Goal: Find specific page/section: Find specific page/section

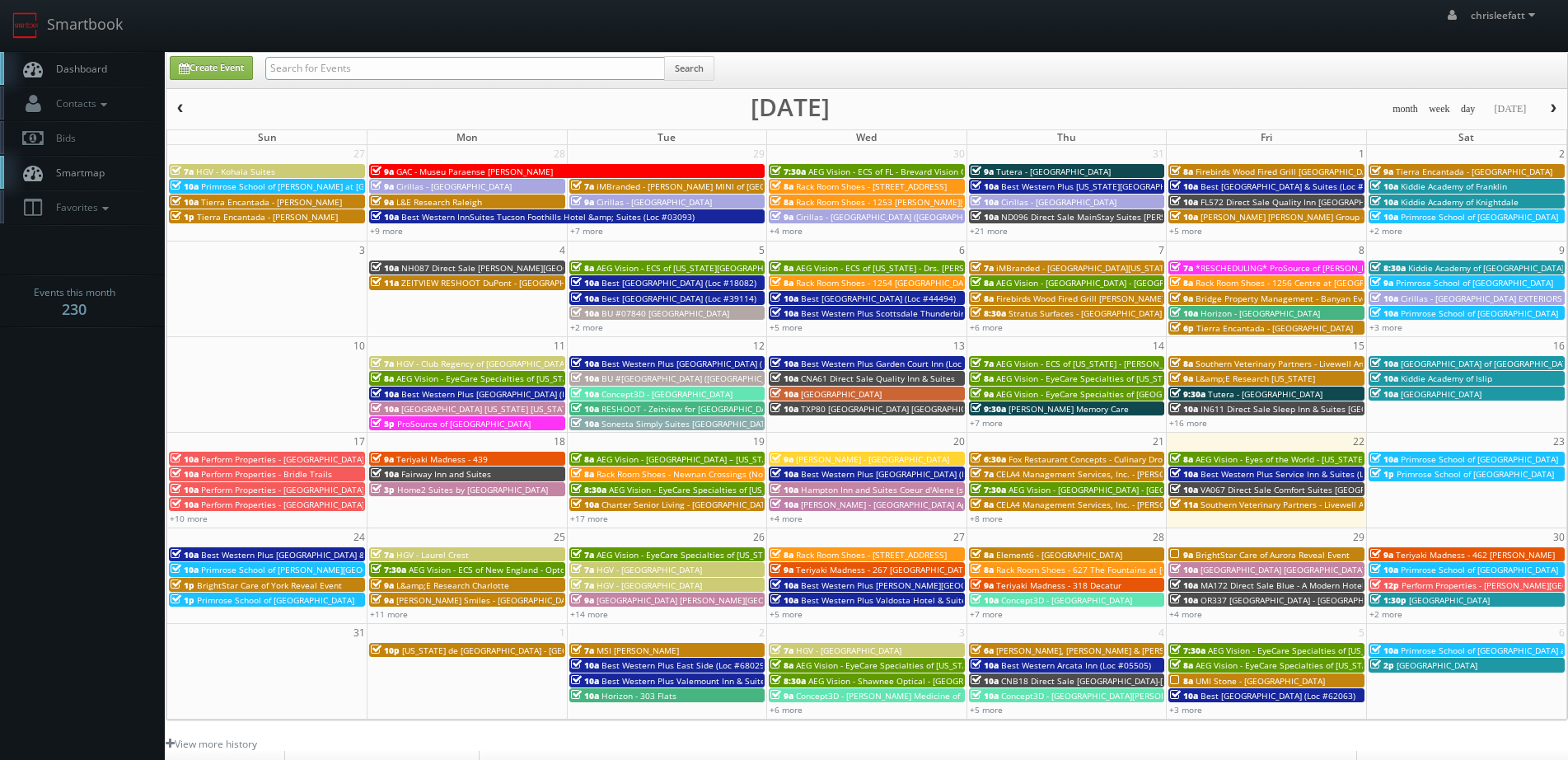
click at [488, 76] on input "text" at bounding box center [465, 68] width 399 height 23
type input "msi orlando"
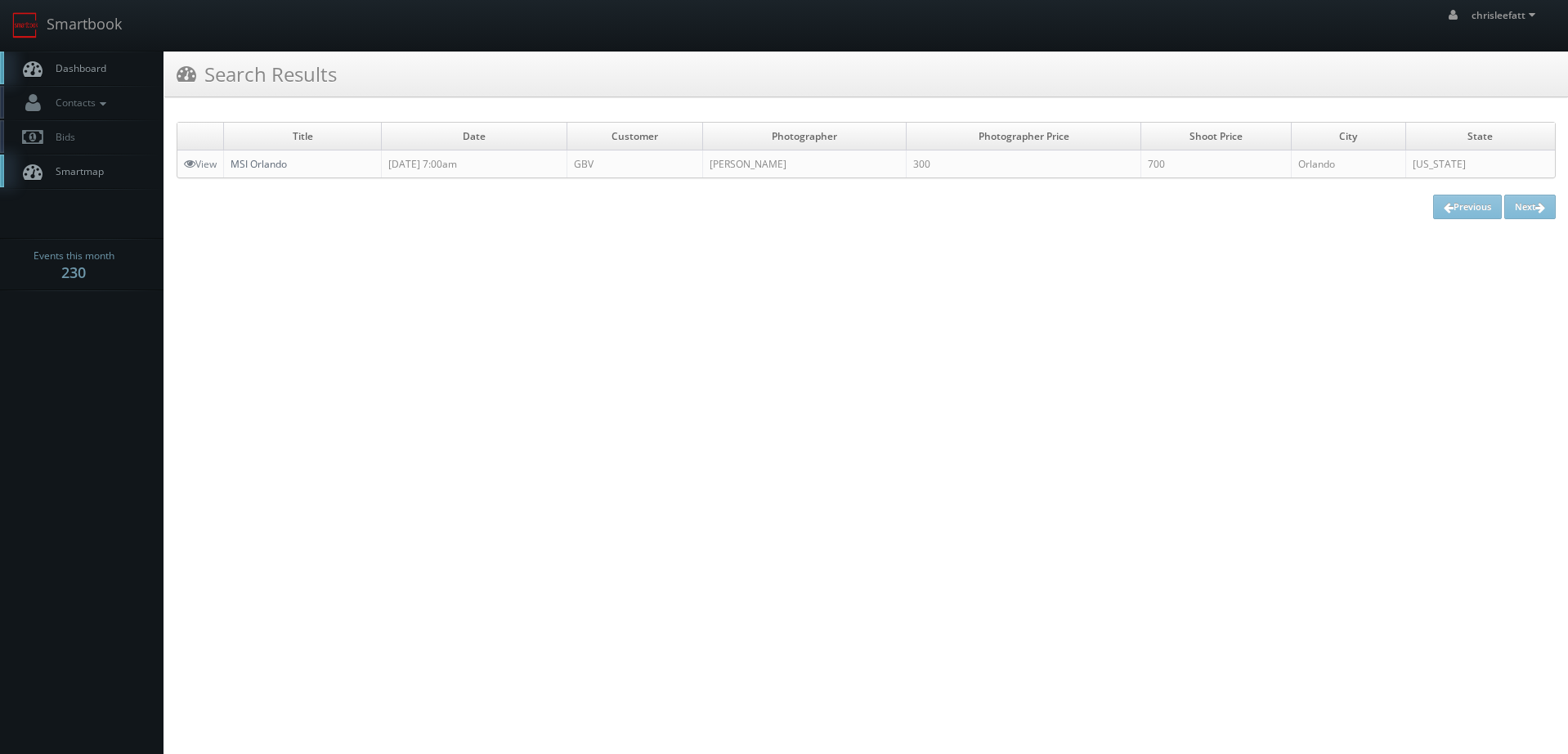
drag, startPoint x: 268, startPoint y: 165, endPoint x: 280, endPoint y: 170, distance: 13.0
click at [268, 165] on link "MSI Orlando" at bounding box center [259, 164] width 56 height 14
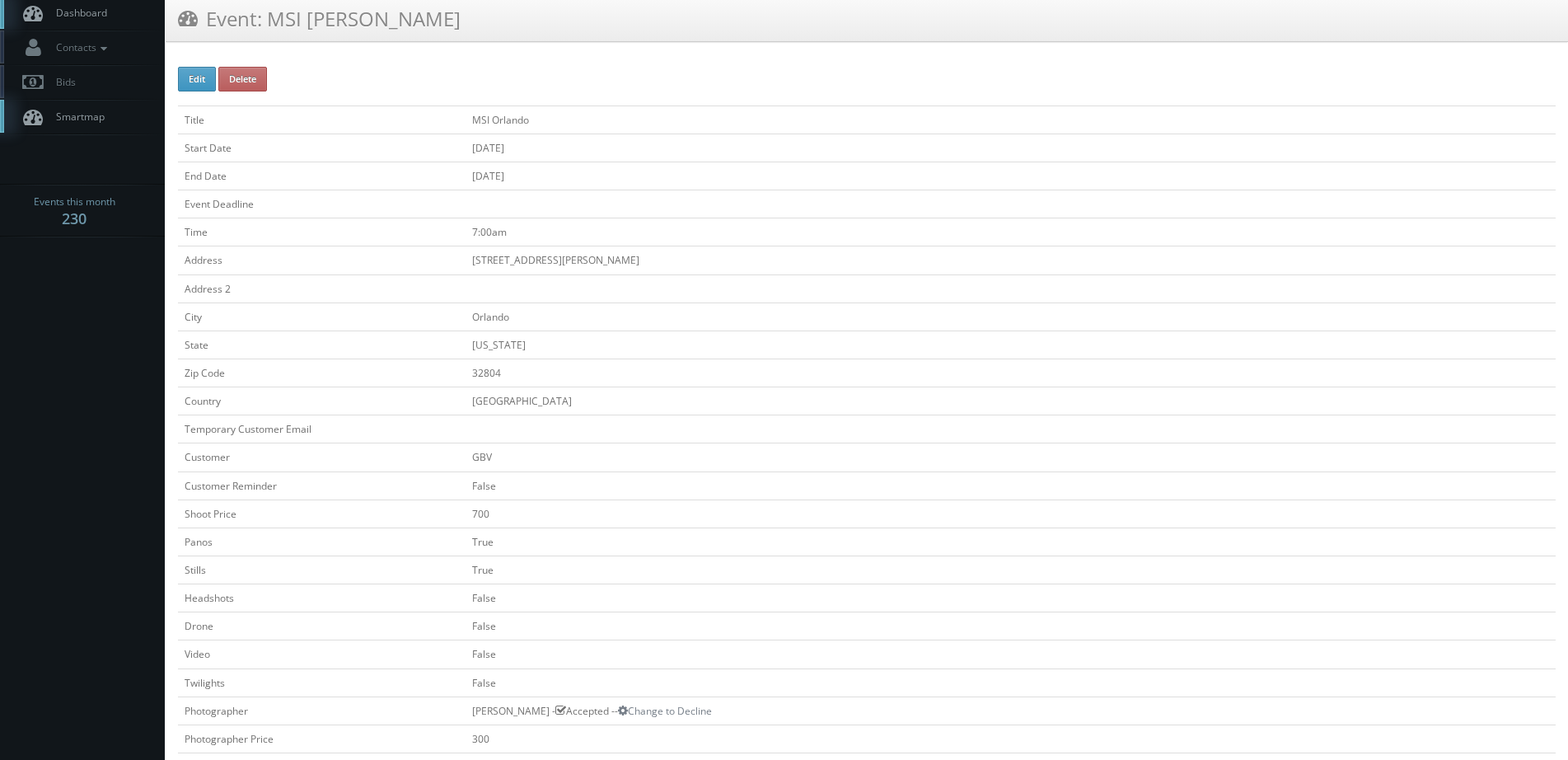
scroll to position [83, 0]
